Goal: Transaction & Acquisition: Purchase product/service

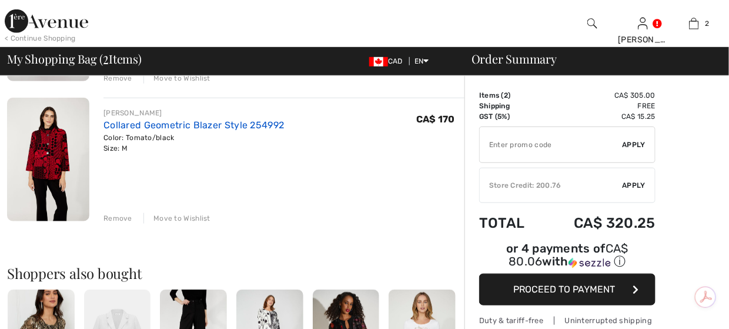
scroll to position [235, 0]
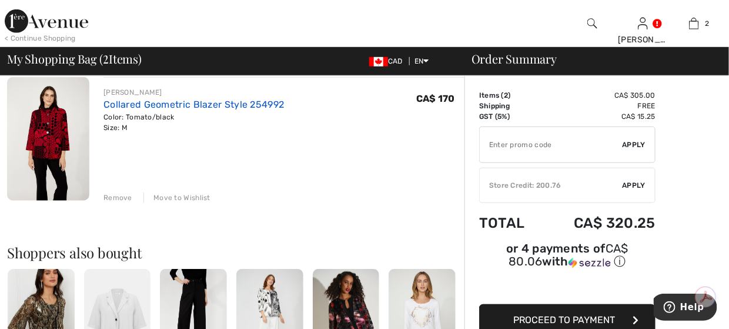
click at [239, 102] on link "Collared Geometric Blazer Style 254992" at bounding box center [194, 104] width 181 height 11
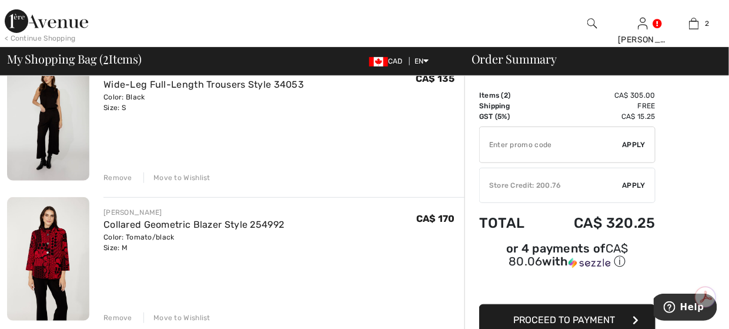
scroll to position [59, 0]
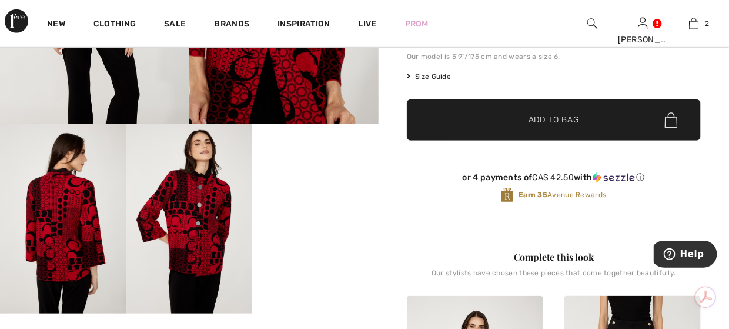
scroll to position [294, 0]
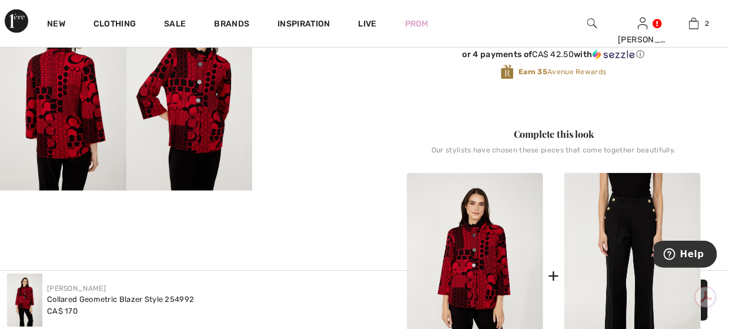
click at [202, 128] on img at bounding box center [189, 95] width 126 height 189
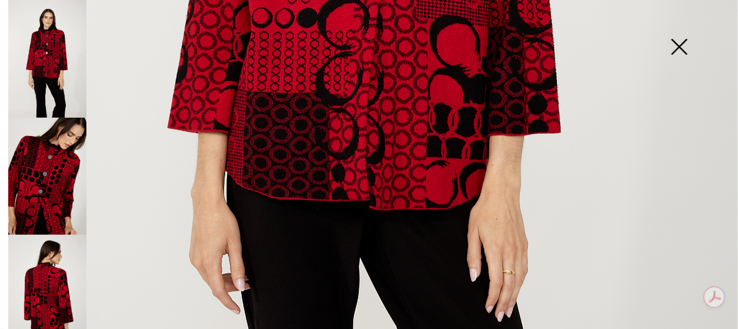
scroll to position [529, 0]
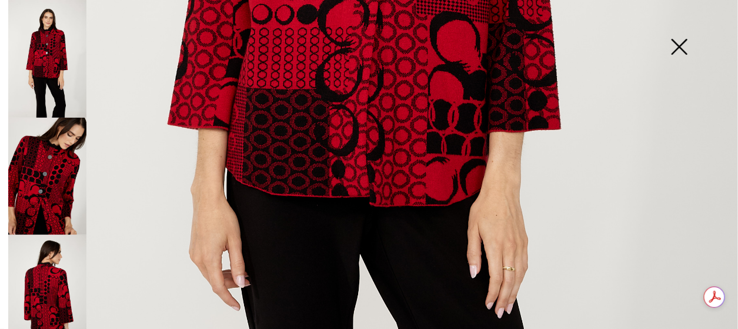
click at [675, 50] on img at bounding box center [679, 48] width 59 height 61
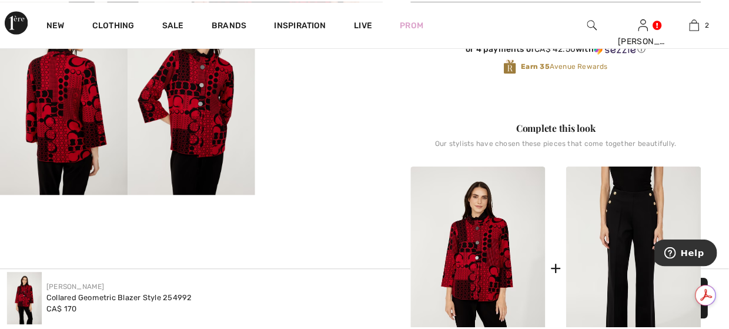
scroll to position [353, 0]
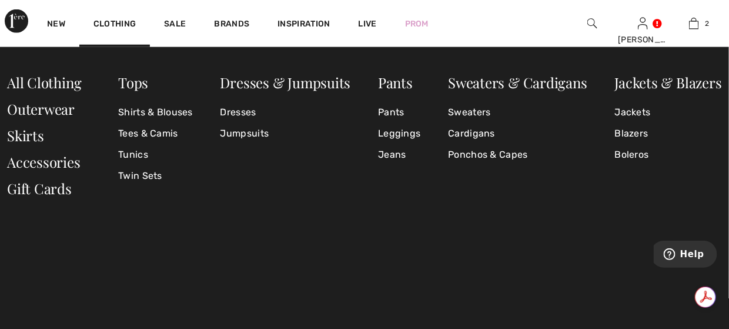
click at [65, 24] on div "New" at bounding box center [56, 23] width 46 height 47
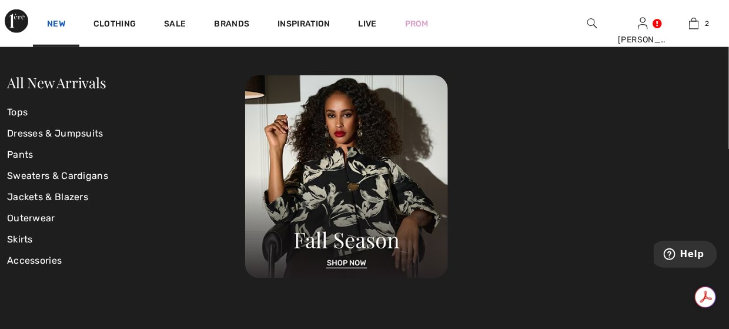
click at [63, 24] on link "New" at bounding box center [56, 25] width 18 height 12
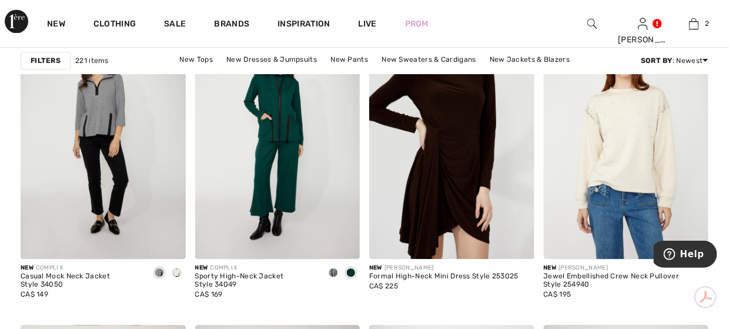
scroll to position [823, 0]
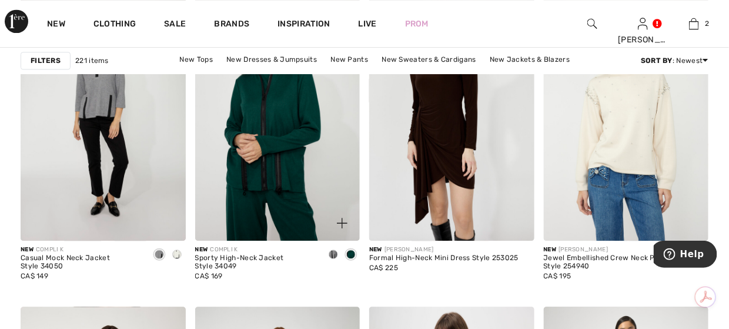
click at [269, 121] on img at bounding box center [277, 118] width 165 height 248
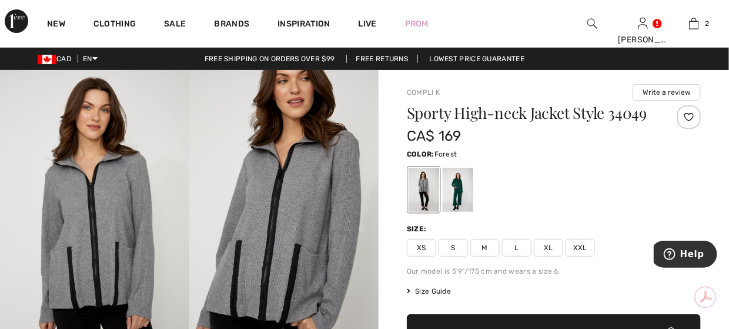
click at [448, 189] on div at bounding box center [458, 190] width 31 height 44
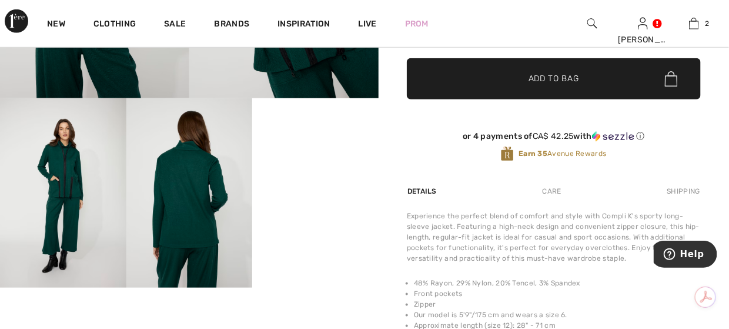
scroll to position [353, 0]
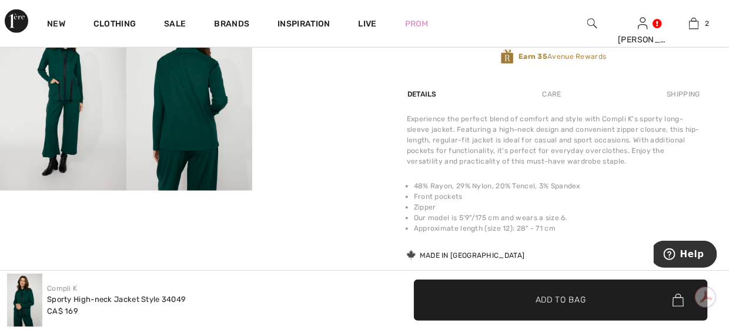
click at [214, 113] on img at bounding box center [189, 95] width 126 height 189
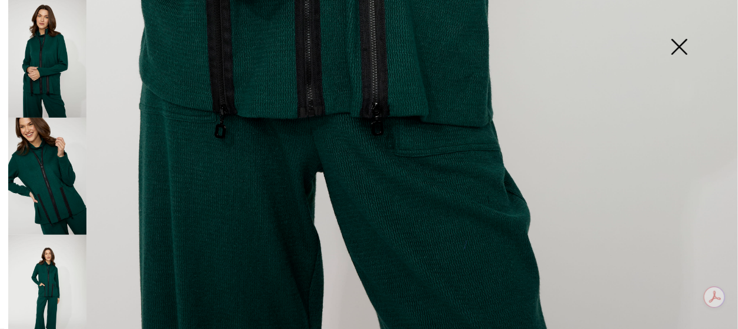
scroll to position [765, 0]
click at [683, 47] on img at bounding box center [679, 48] width 59 height 61
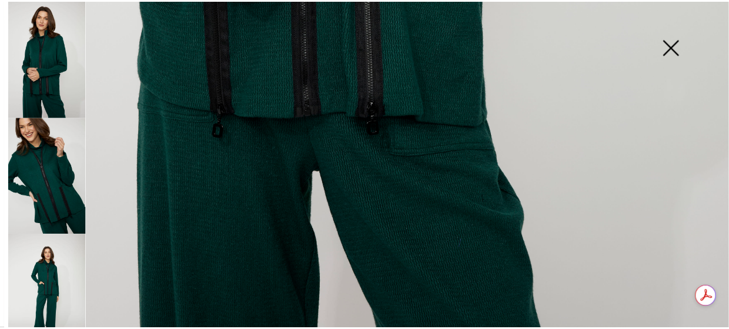
scroll to position [752, 0]
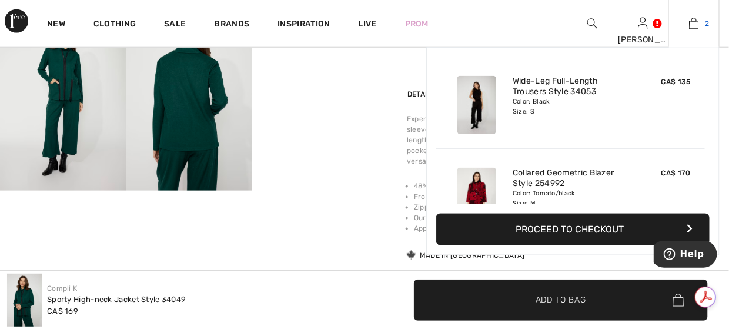
click at [690, 26] on img at bounding box center [694, 23] width 10 height 14
click at [543, 89] on link "Wide-Leg Full-Length Trousers Style 34053" at bounding box center [571, 86] width 116 height 21
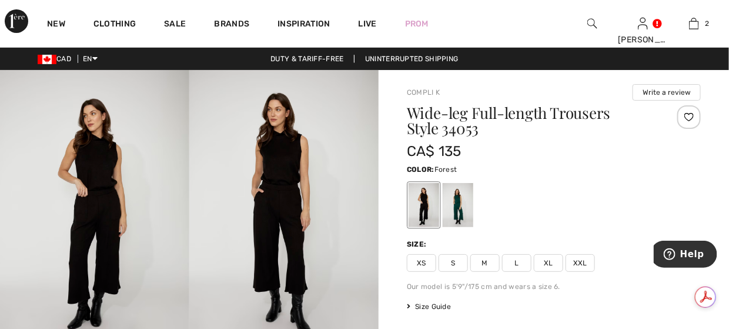
click at [462, 203] on div at bounding box center [458, 205] width 31 height 44
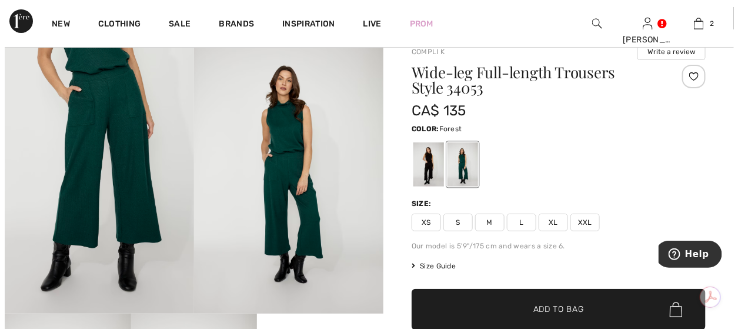
scroll to position [59, 0]
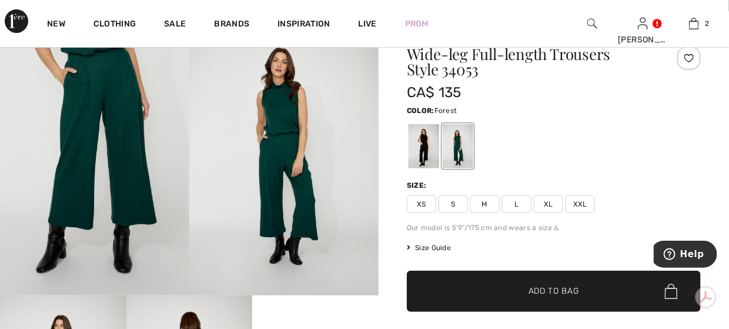
click at [119, 137] on img at bounding box center [94, 153] width 189 height 284
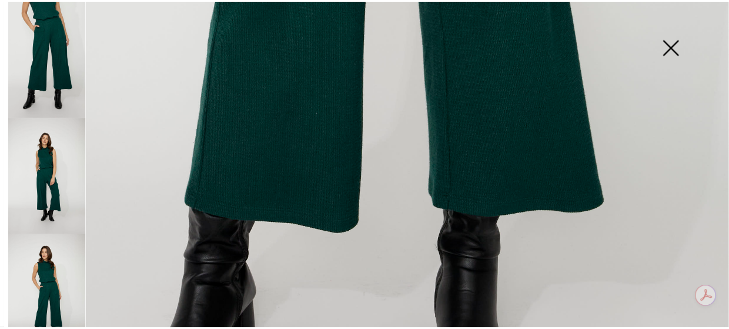
scroll to position [706, 0]
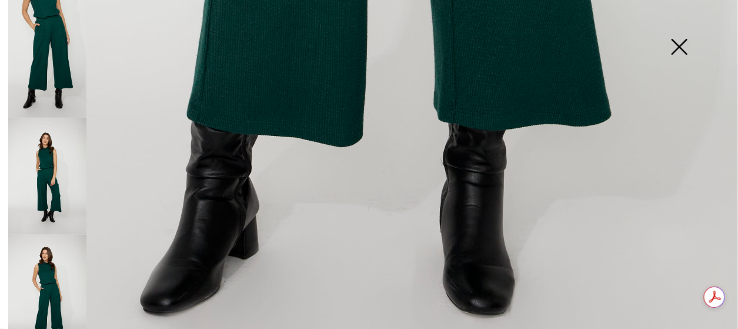
click at [675, 51] on img at bounding box center [679, 48] width 59 height 61
